Goal: Information Seeking & Learning: Learn about a topic

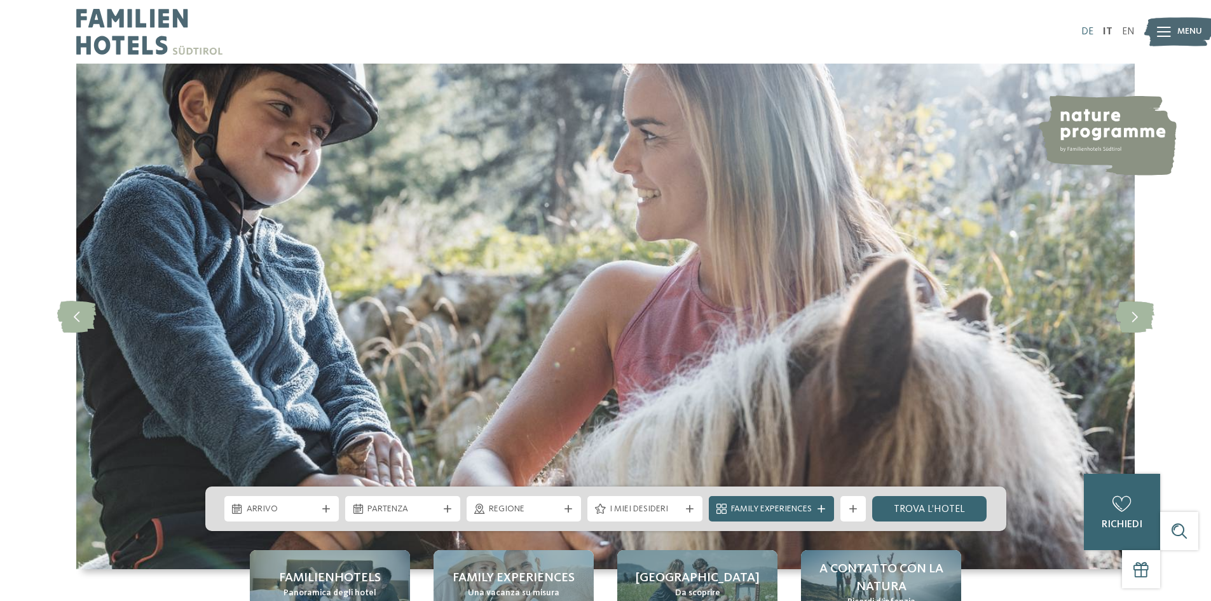
click at [1085, 32] on link "DE" at bounding box center [1088, 32] width 12 height 10
click at [1094, 31] on link "DE" at bounding box center [1088, 32] width 12 height 10
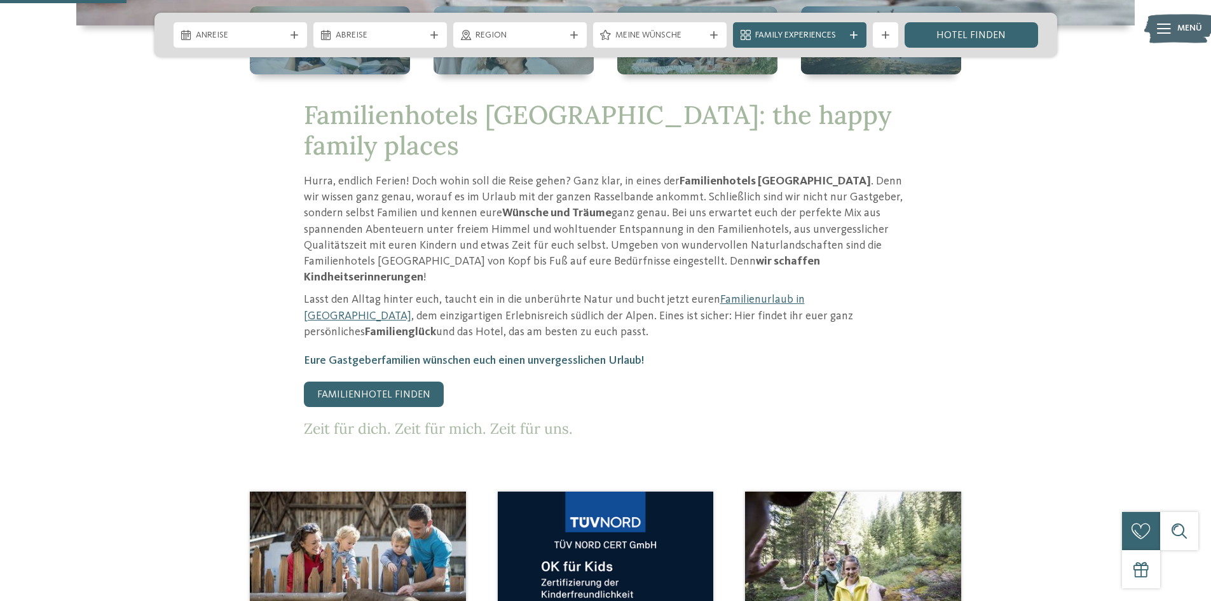
scroll to position [445, 0]
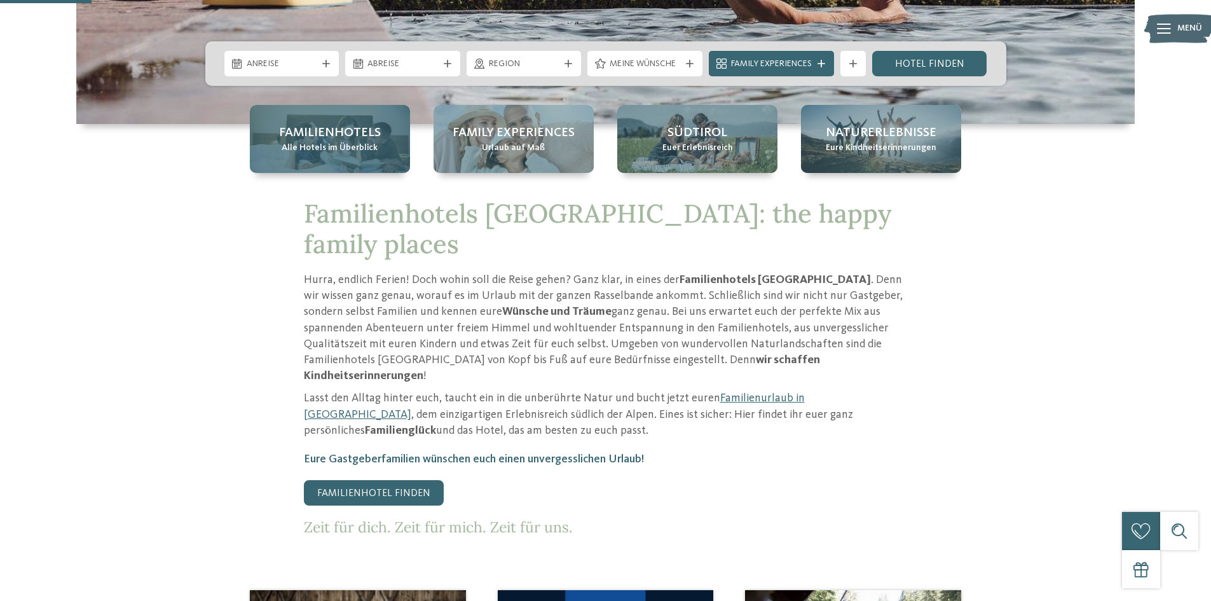
click at [311, 133] on span "Familienhotels" at bounding box center [330, 133] width 102 height 18
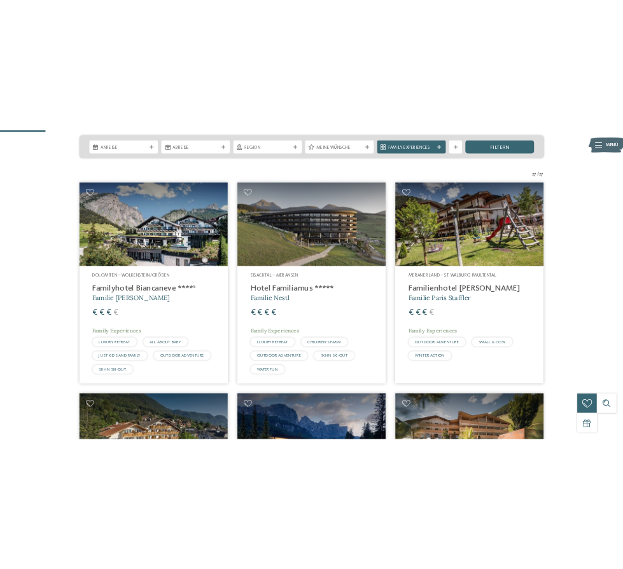
scroll to position [318, 0]
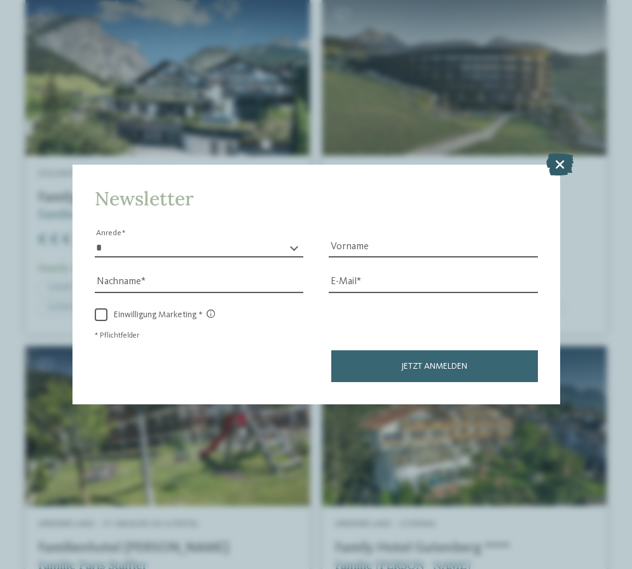
click at [562, 161] on icon at bounding box center [559, 164] width 27 height 22
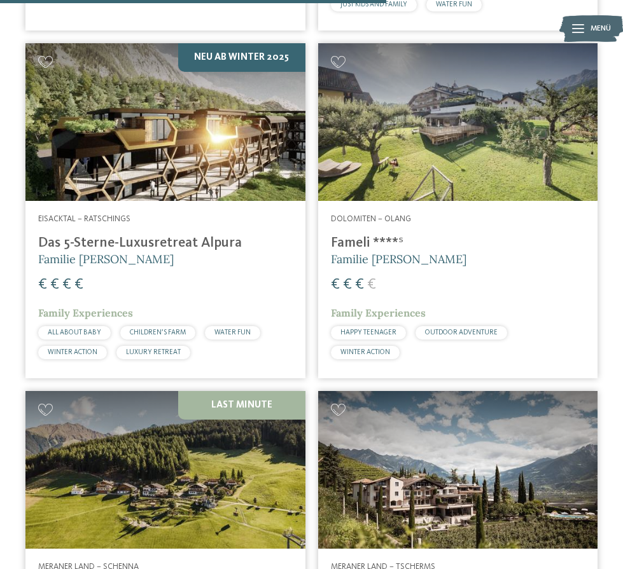
scroll to position [3434, 0]
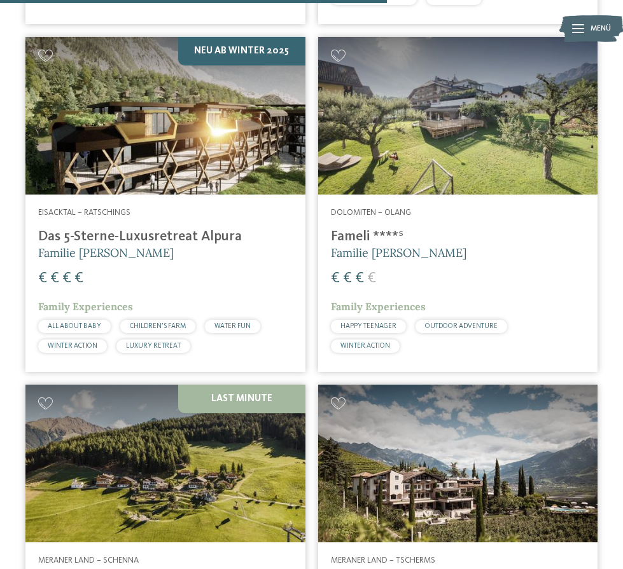
click at [153, 228] on h4 "Das 5-Sterne-Luxusretreat Alpura" at bounding box center [165, 236] width 254 height 17
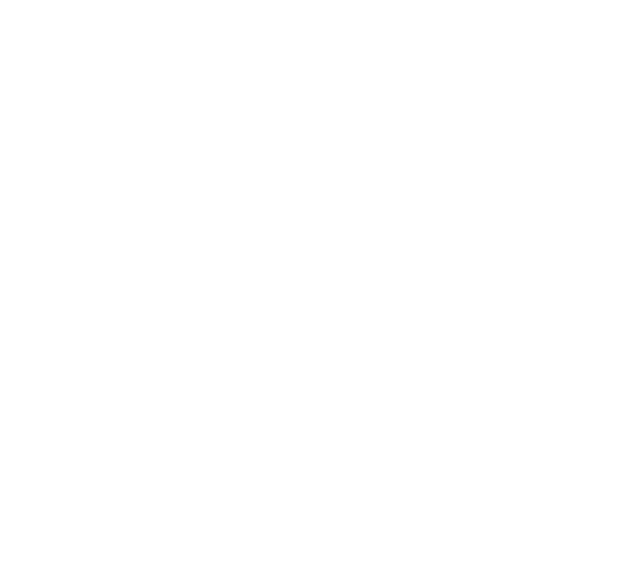
scroll to position [1145, 0]
drag, startPoint x: 82, startPoint y: 230, endPoint x: 207, endPoint y: 224, distance: 124.7
click at [207, 224] on div "[PHONE_NUMBER] info@ no-spam. alpura-retreat. no-spam. com [URL][DOMAIN_NAME]" at bounding box center [333, 232] width 617 height 46
click at [125, 313] on span "[URL][DOMAIN_NAME]" at bounding box center [93, 314] width 96 height 10
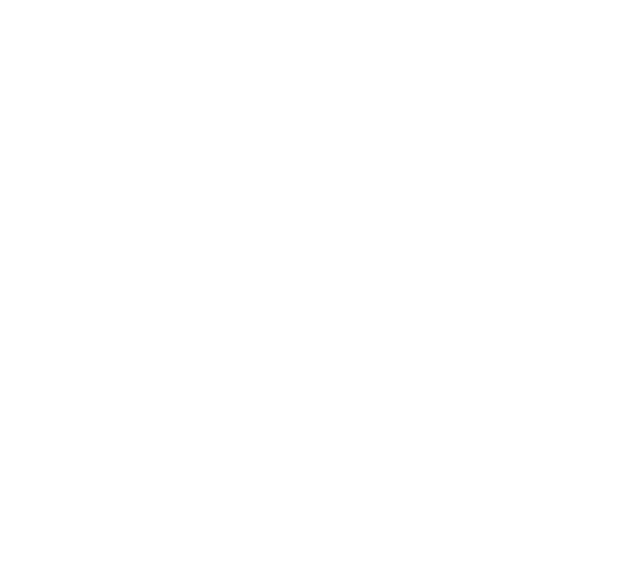
scroll to position [5087, 0]
click at [79, 465] on span "Familienhotels [GEOGRAPHIC_DATA]" at bounding box center [75, 477] width 100 height 24
